Goal: Task Accomplishment & Management: Manage account settings

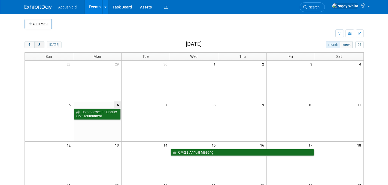
click at [40, 42] on button "next" at bounding box center [39, 44] width 10 height 7
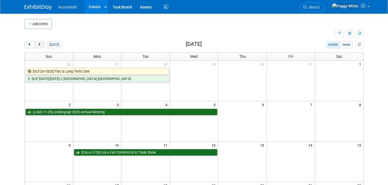
click at [40, 43] on span "next" at bounding box center [39, 45] width 4 height 4
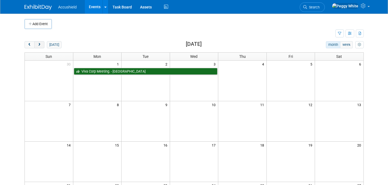
click at [40, 43] on span "next" at bounding box center [39, 45] width 4 height 4
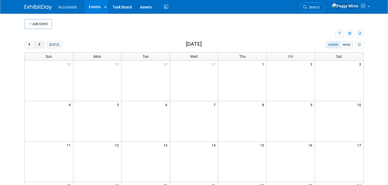
click at [40, 43] on span "next" at bounding box center [39, 45] width 4 height 4
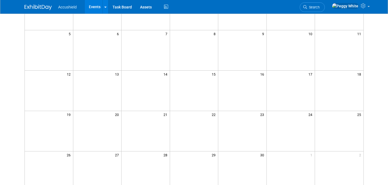
scroll to position [72, 0]
click at [101, 136] on td at bounding box center [97, 130] width 49 height 40
click at [99, 133] on td at bounding box center [97, 130] width 49 height 40
click at [40, 8] on img at bounding box center [38, 7] width 27 height 5
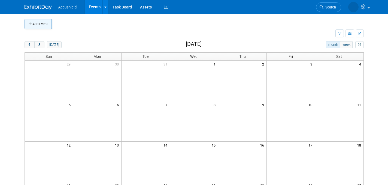
scroll to position [1, 0]
click at [44, 26] on button "Add Event" at bounding box center [38, 23] width 27 height 10
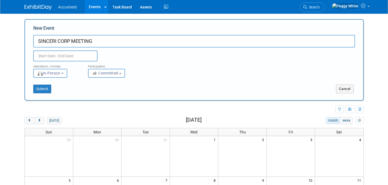
type input "SINCERI CORP MEETING"
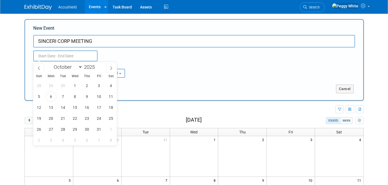
click at [43, 55] on input "text" at bounding box center [65, 55] width 64 height 11
click at [110, 69] on icon at bounding box center [111, 68] width 4 height 4
select select "11"
click at [110, 69] on icon at bounding box center [111, 68] width 4 height 4
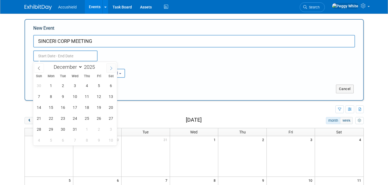
type input "2026"
click at [110, 69] on icon at bounding box center [111, 68] width 4 height 4
select select "3"
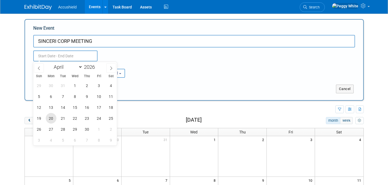
click at [54, 118] on span "20" at bounding box center [51, 118] width 11 height 11
click at [86, 118] on span "23" at bounding box center [87, 118] width 11 height 11
type input "Apr 20, 2026 to Apr 23, 2026"
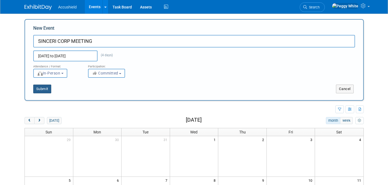
click at [44, 89] on button "Submit" at bounding box center [42, 89] width 18 height 9
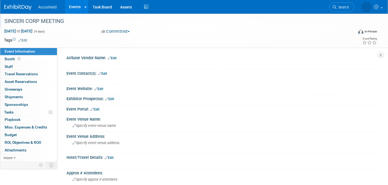
click at [55, 21] on div "SINCERI CORP MEETING" at bounding box center [173, 21] width 343 height 10
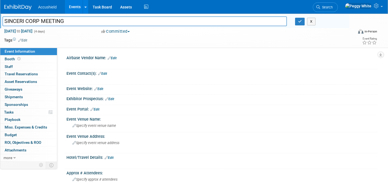
drag, startPoint x: 83, startPoint y: 23, endPoint x: 6, endPoint y: 20, distance: 77.8
click at [6, 20] on input "SINCERI CORP MEETING" at bounding box center [144, 21] width 285 height 10
type input "SINCERI SENIOR LIVING 2026 LEADERSHIP CONFERENCE"
click at [13, 66] on link "0 Staff 0" at bounding box center [28, 66] width 57 height 7
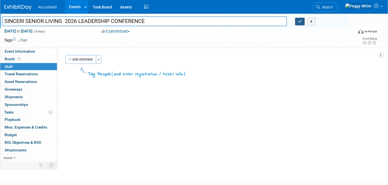
click at [303, 23] on button "button" at bounding box center [300, 22] width 10 height 8
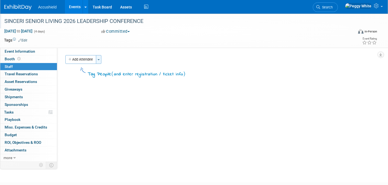
click at [100, 61] on button "Toggle Dropdown" at bounding box center [98, 59] width 5 height 9
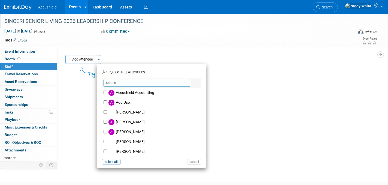
click at [115, 84] on input "text" at bounding box center [147, 83] width 87 height 7
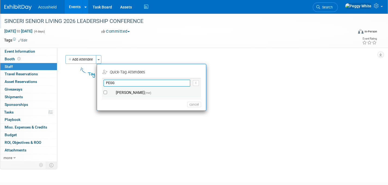
type input "PEGG"
click at [123, 91] on label "Peggy White (me)" at bounding box center [155, 93] width 96 height 10
click at [107, 91] on input "Peggy White (me)" at bounding box center [106, 93] width 4 height 4
checkbox input "true"
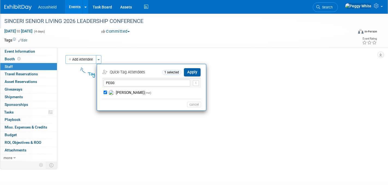
click at [197, 73] on button "Apply" at bounding box center [192, 72] width 17 height 8
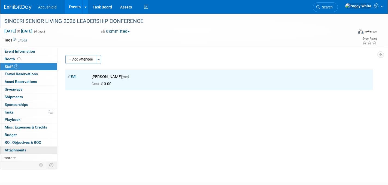
click at [23, 148] on span "Attachments 0" at bounding box center [16, 150] width 22 height 4
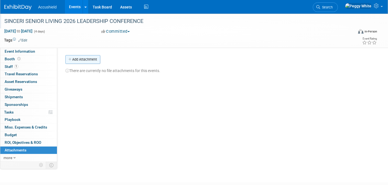
click at [85, 56] on button "Add Attachment" at bounding box center [82, 59] width 35 height 9
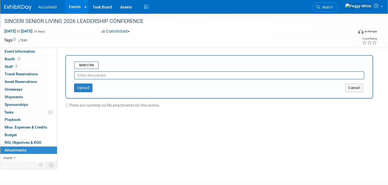
click at [111, 74] on input "text" at bounding box center [219, 75] width 290 height 8
type input "description of sponorship"
click at [87, 65] on input "file" at bounding box center [65, 65] width 65 height 7
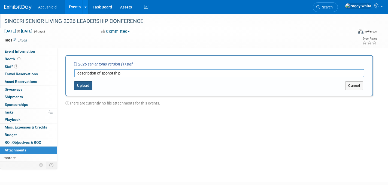
click at [81, 86] on button "Upload" at bounding box center [83, 85] width 18 height 9
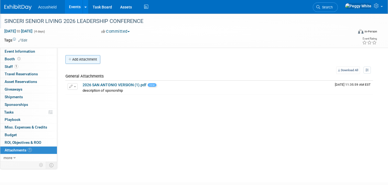
click at [85, 57] on button "Add Attachment" at bounding box center [82, 59] width 35 height 9
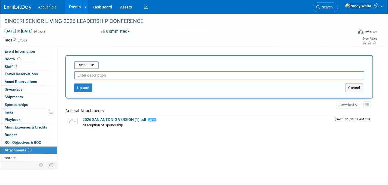
click at [85, 74] on input "text" at bounding box center [219, 75] width 290 height 8
type input "event details"
click at [89, 68] on input "file" at bounding box center [65, 65] width 65 height 7
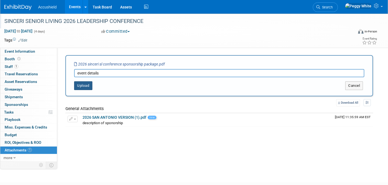
click at [83, 88] on button "Upload" at bounding box center [83, 85] width 18 height 9
